Goal: Go to known website

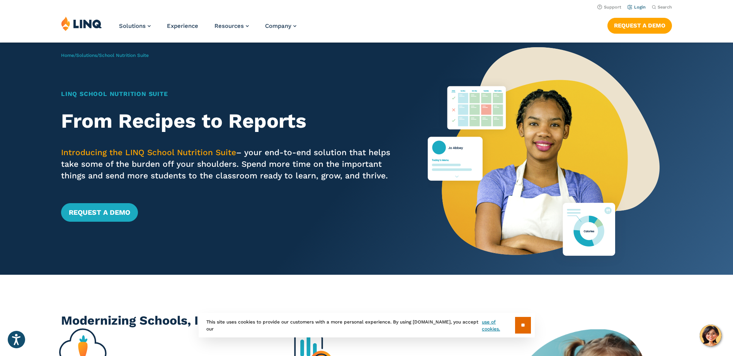
click at [640, 7] on link "Login" at bounding box center [637, 7] width 18 height 5
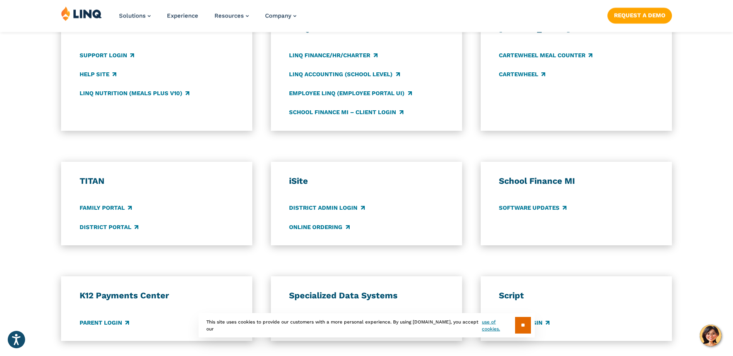
scroll to position [541, 0]
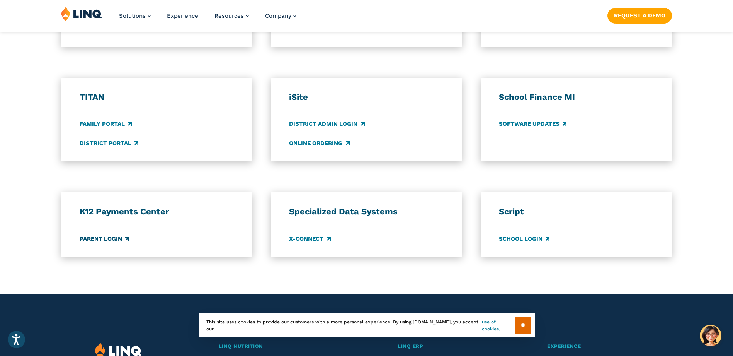
click at [85, 237] on link "Parent Login" at bounding box center [104, 238] width 49 height 9
